Goal: Find specific page/section: Find specific page/section

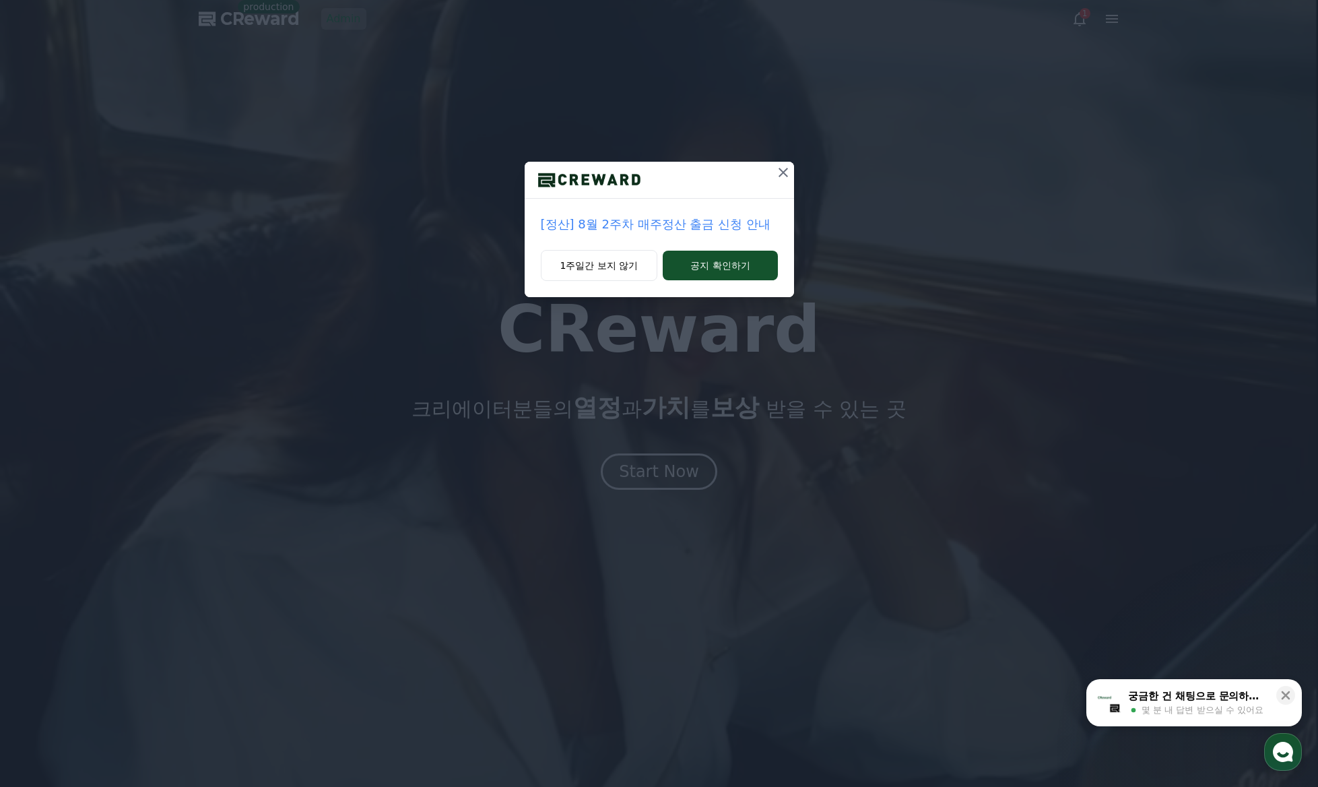
click at [785, 172] on icon at bounding box center [783, 172] width 16 height 16
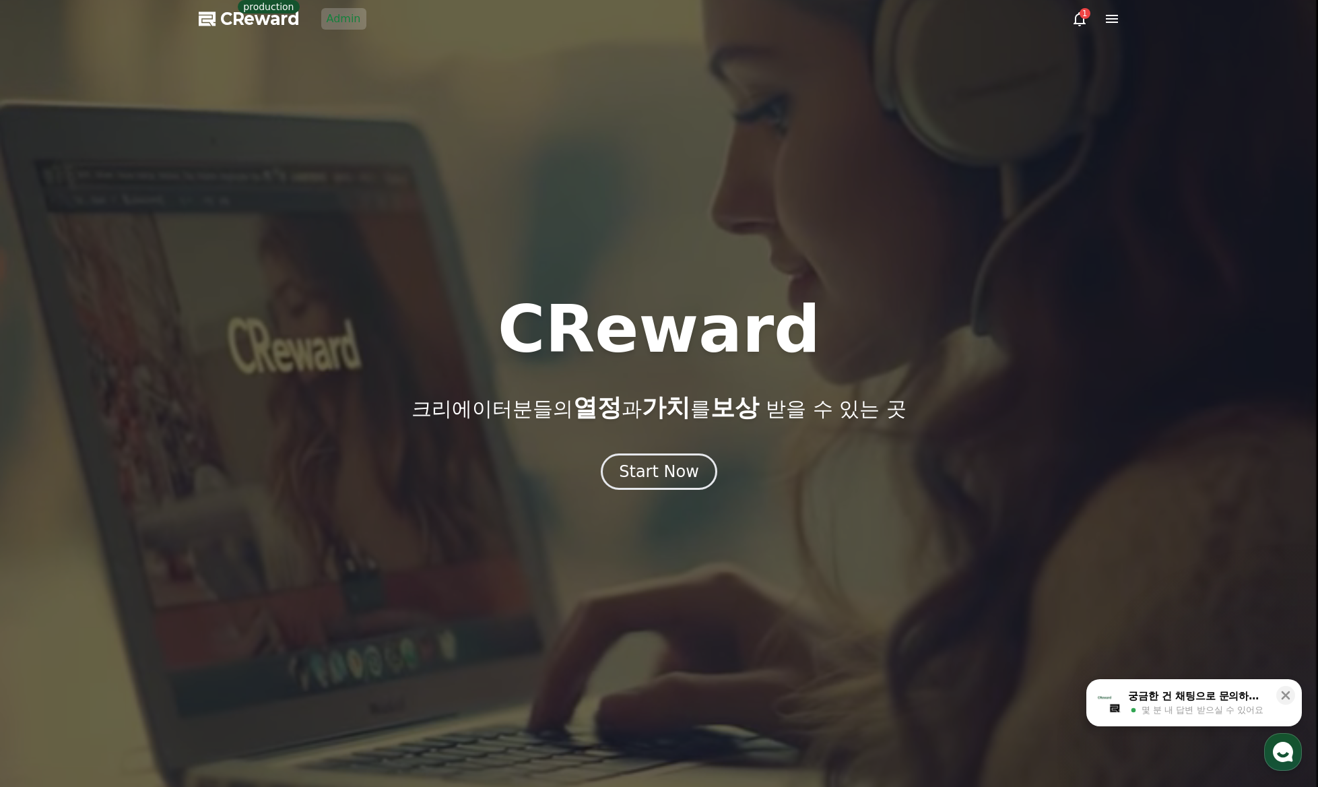
click at [352, 20] on link "Admin" at bounding box center [343, 19] width 45 height 22
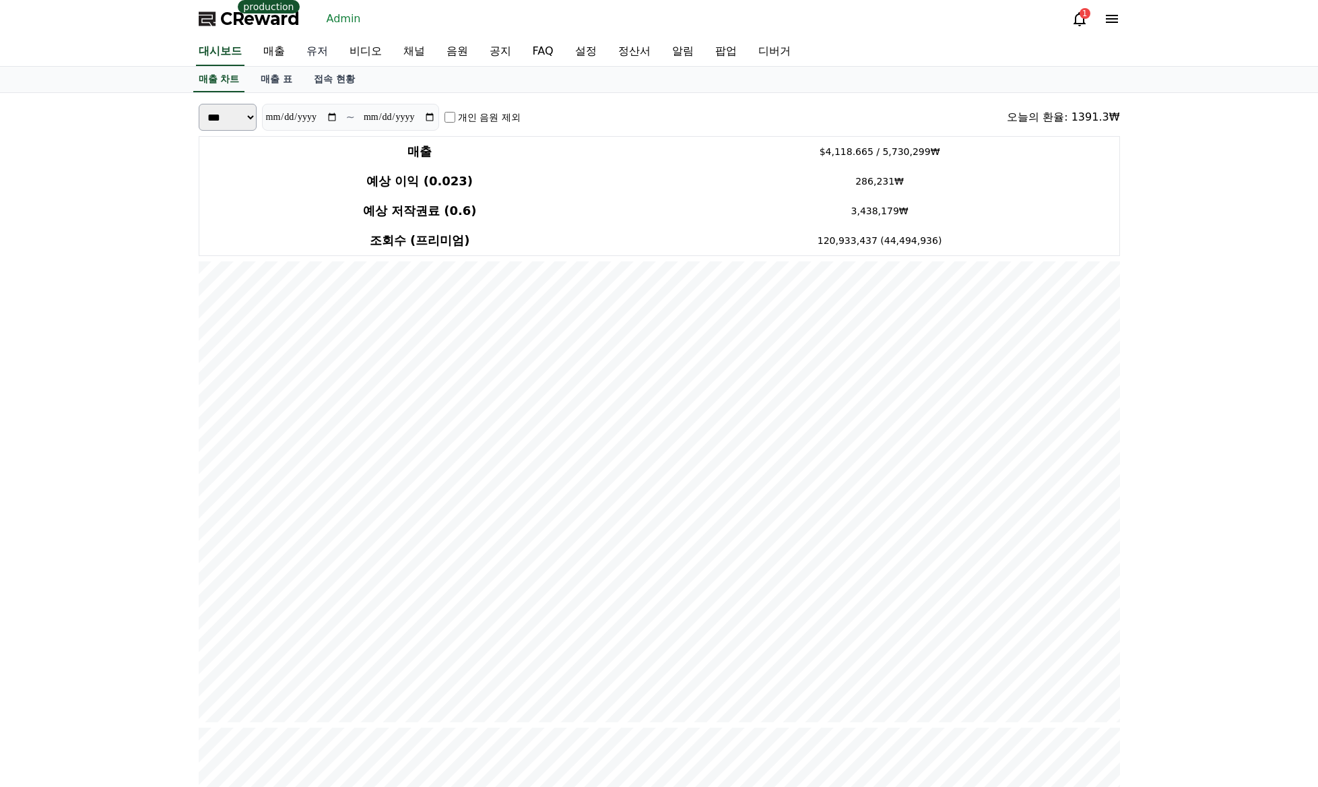
click at [322, 52] on link "유저" at bounding box center [317, 52] width 43 height 28
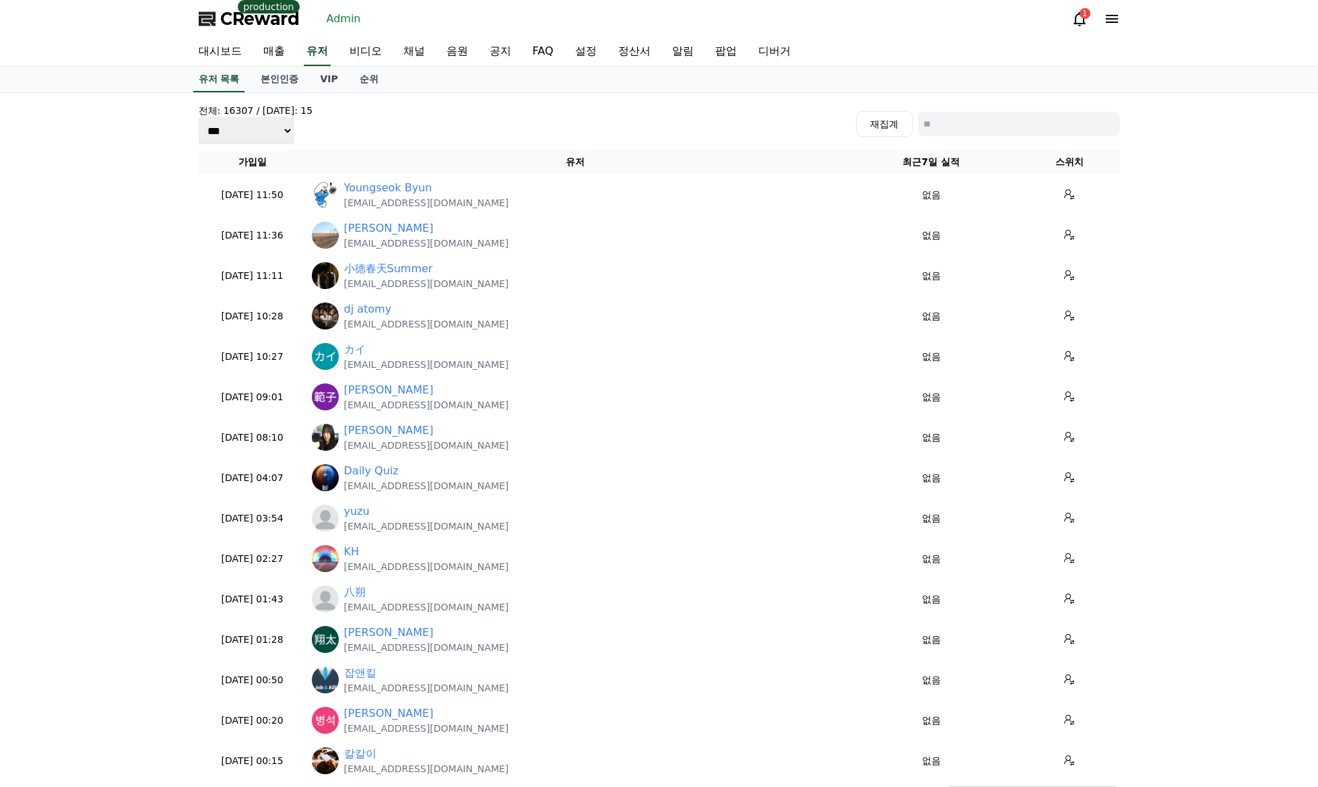
click at [946, 124] on input at bounding box center [1019, 124] width 202 height 24
type input "**"
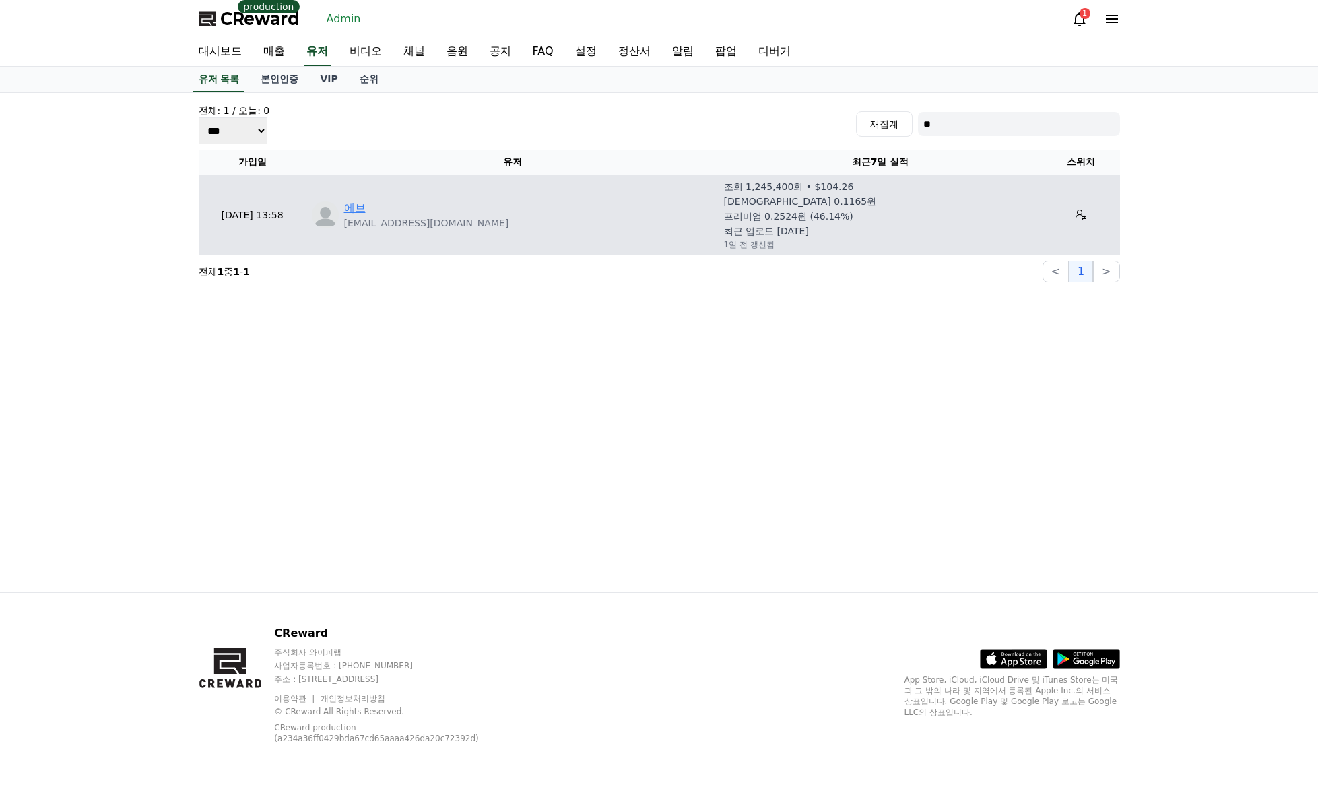
click at [364, 215] on link "에브" at bounding box center [355, 208] width 22 height 16
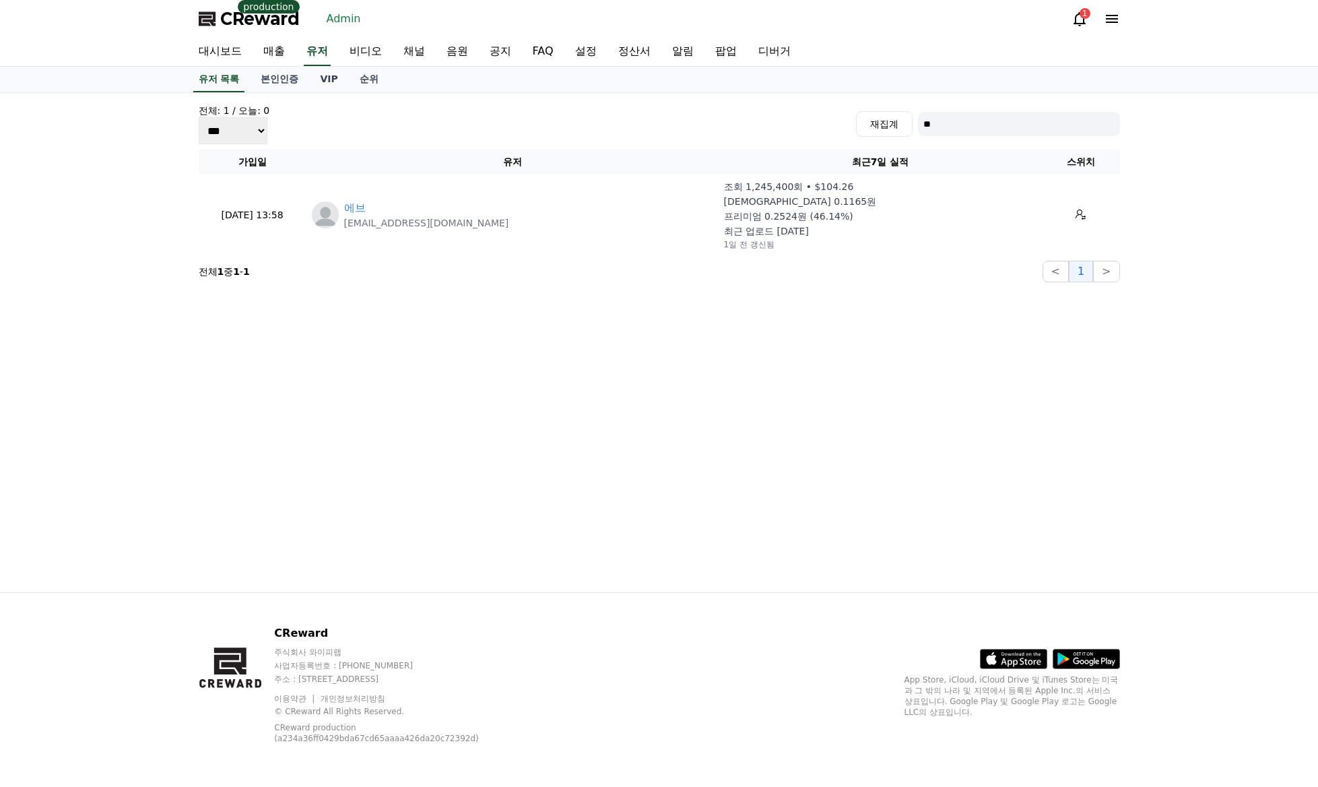
click at [1146, 69] on div "유저 목록 본인인증 VIP 순위" at bounding box center [659, 80] width 1318 height 26
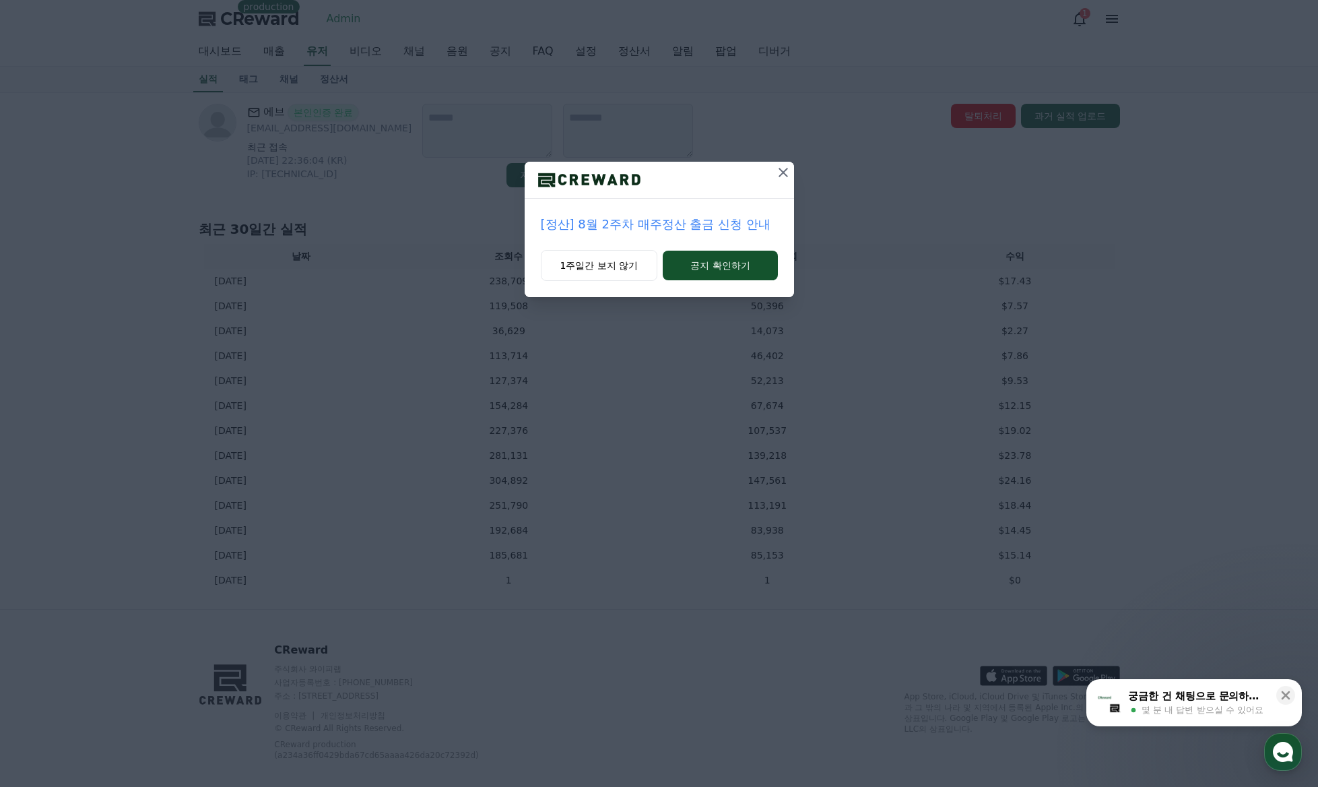
click at [785, 172] on icon at bounding box center [783, 172] width 16 height 16
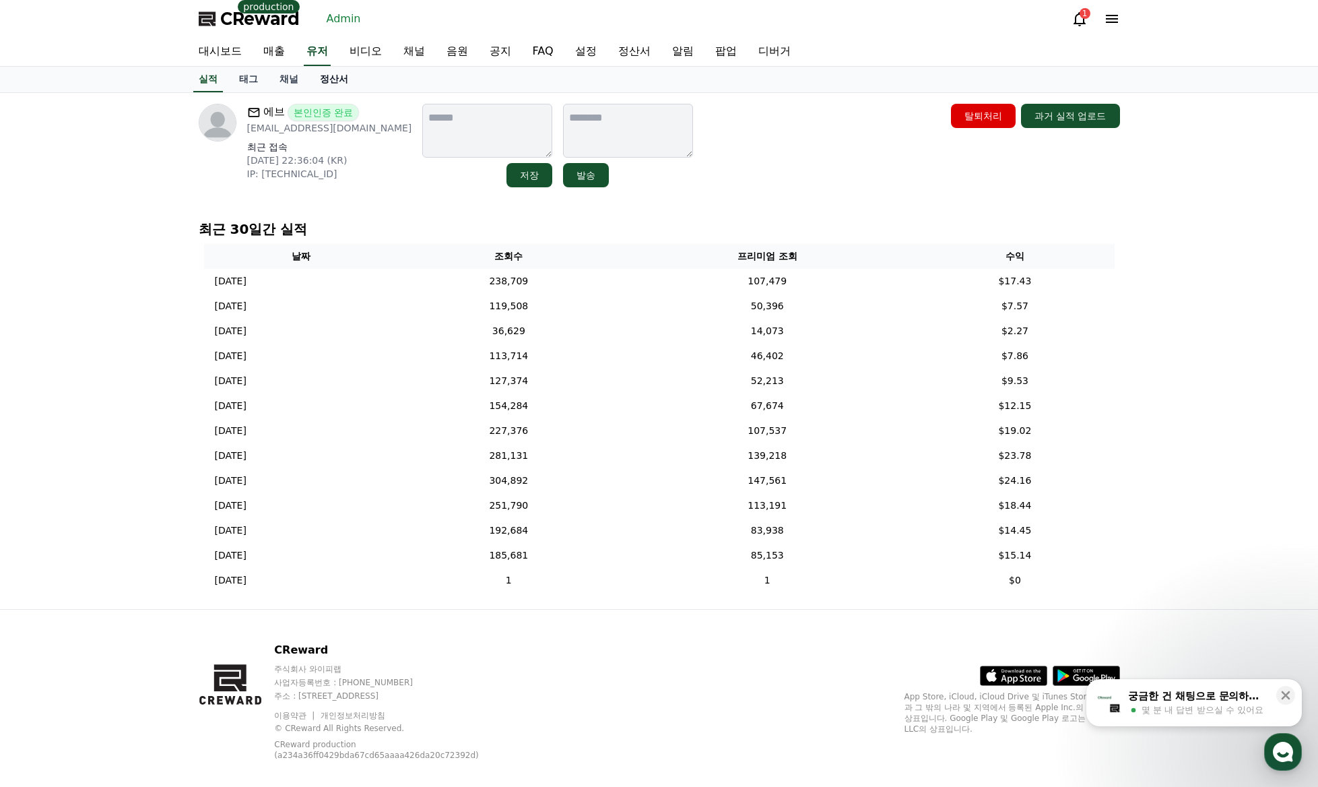
click at [353, 78] on link "정산서" at bounding box center [334, 80] width 50 height 26
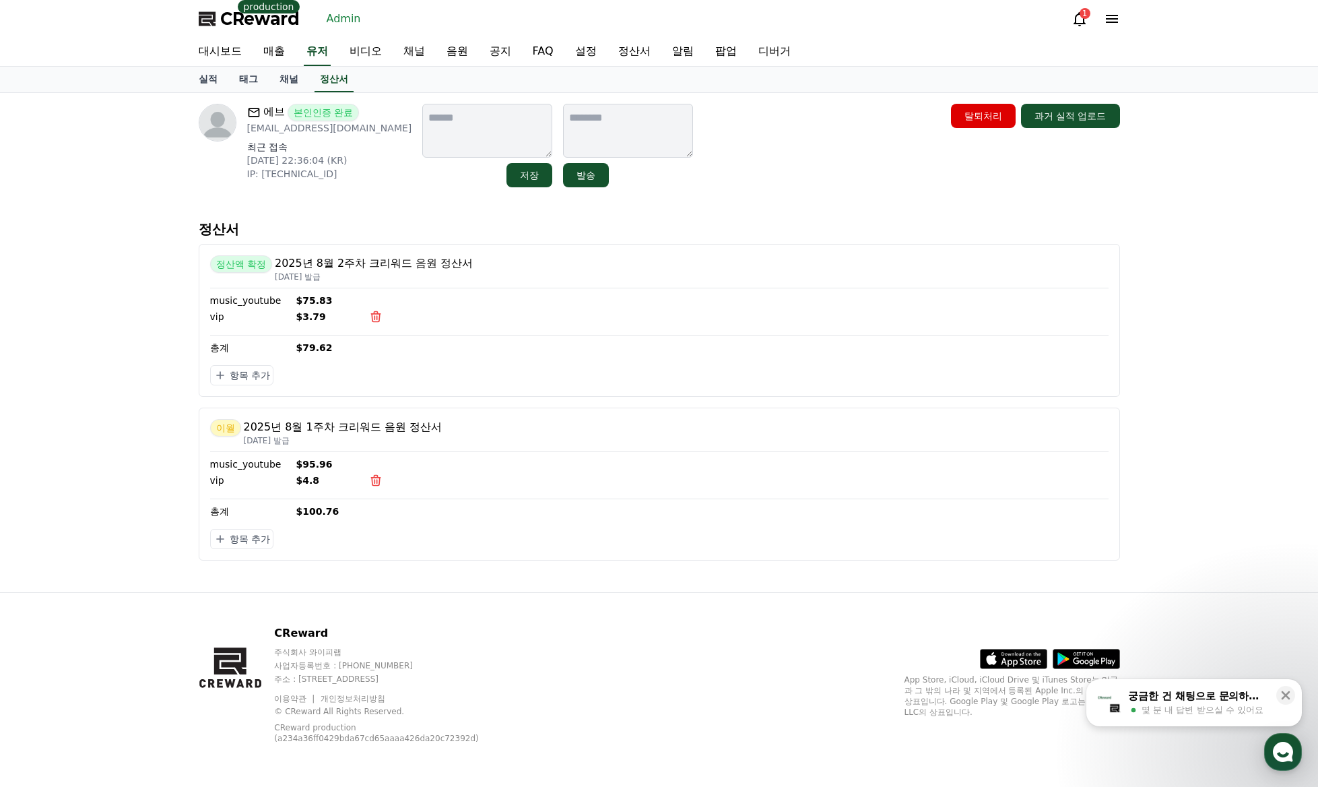
click at [779, 199] on div "에브 본인인증 완료 eb087594@naver.com 최근 접속 2025-08-08 22:36:04 (KR) IP: 183.109.9.41 저…" at bounding box center [659, 342] width 943 height 499
